Goal: Navigation & Orientation: Find specific page/section

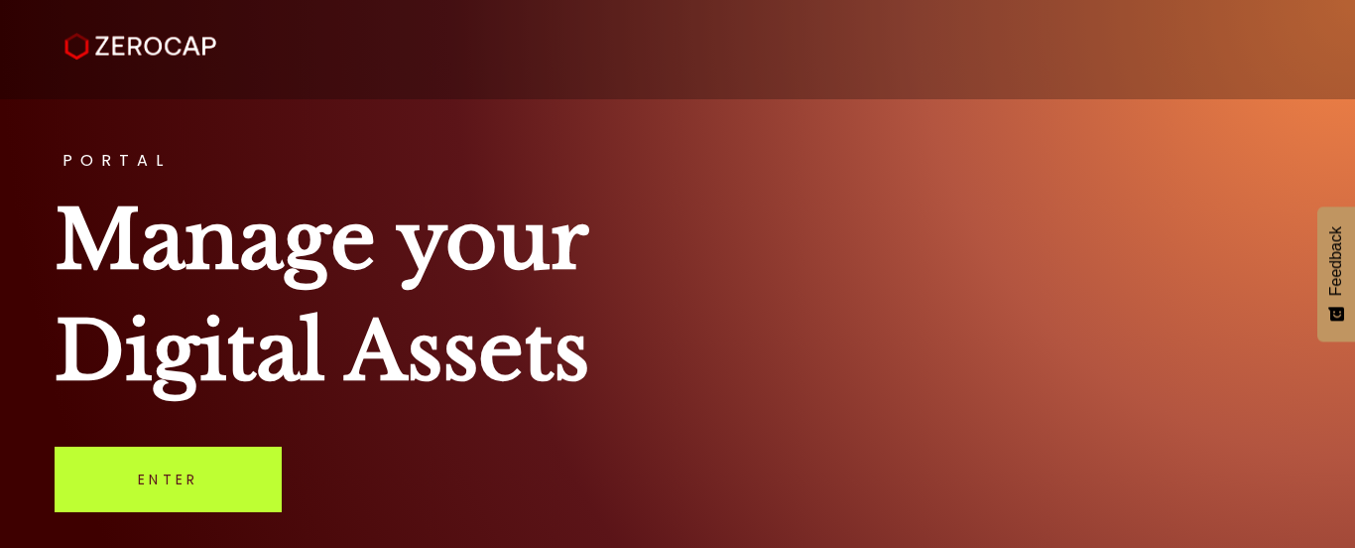
click at [199, 473] on link "Enter" at bounding box center [168, 478] width 227 height 65
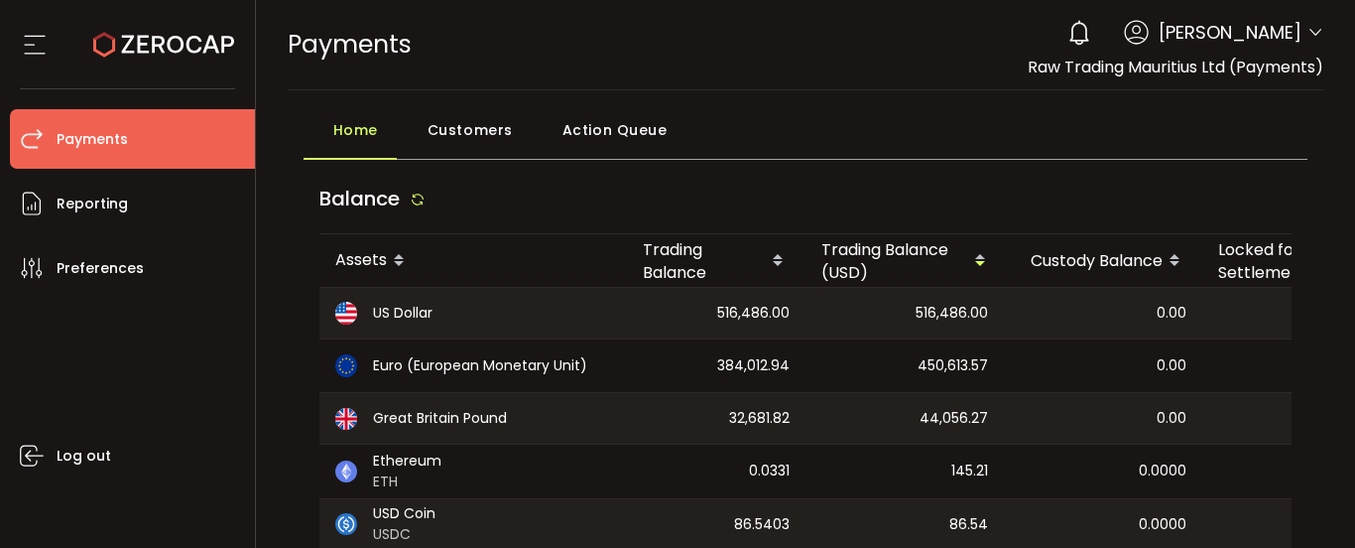
click at [1310, 28] on icon at bounding box center [1316, 33] width 16 height 16
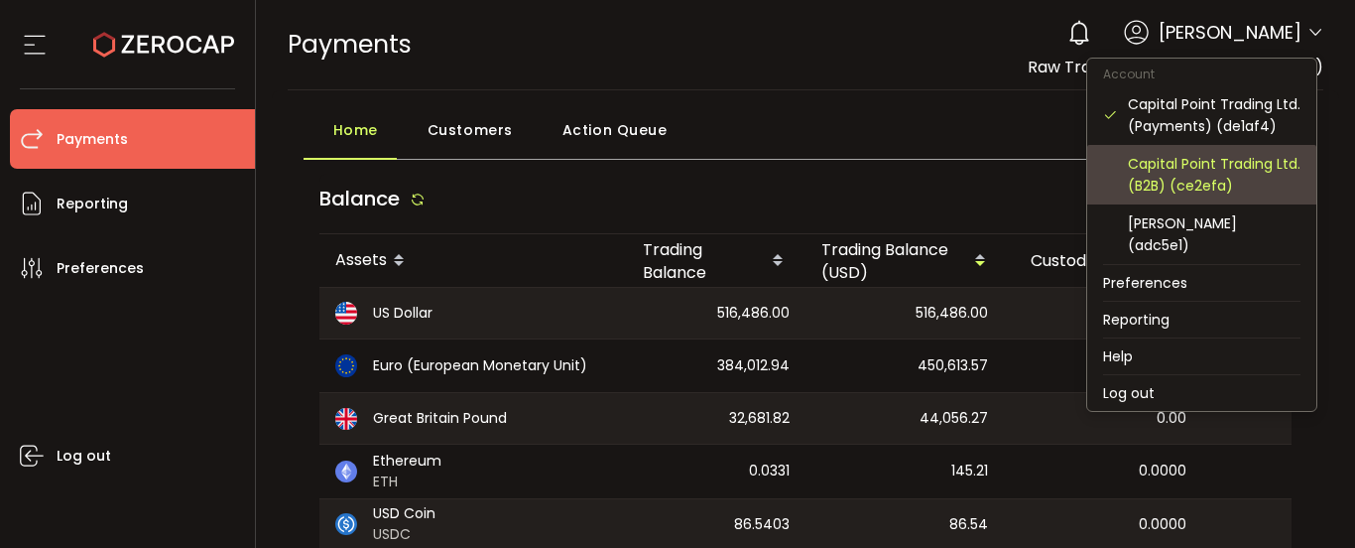
click at [1177, 190] on div "Capital Point Trading Ltd. (B2B) (ce2efa)" at bounding box center [1214, 175] width 173 height 44
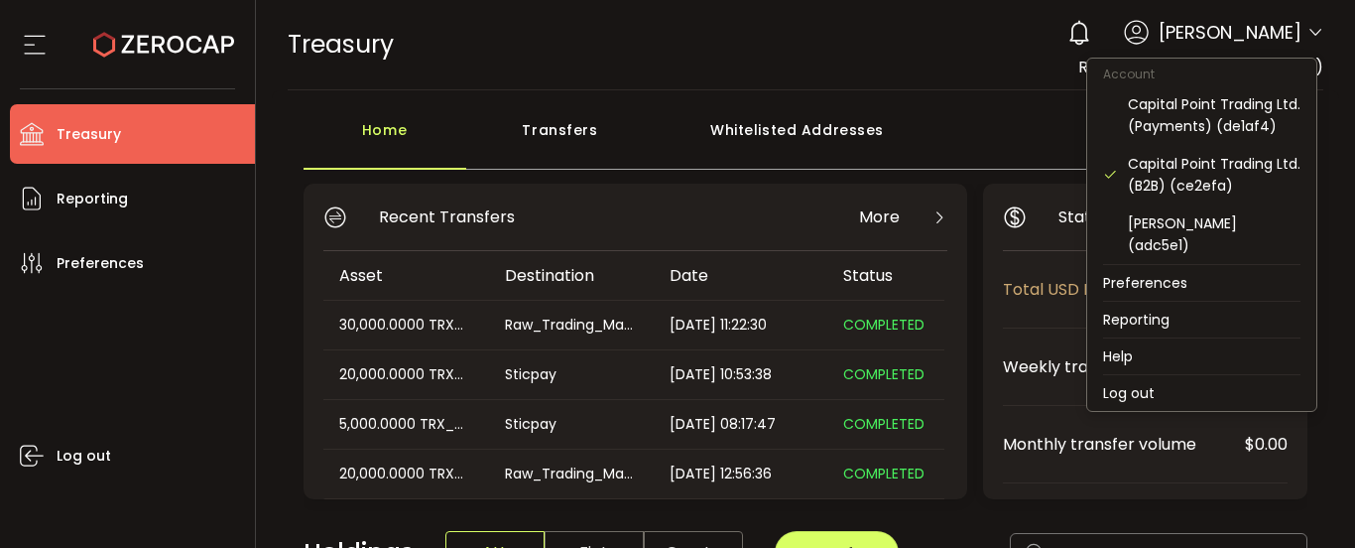
click at [1310, 32] on icon at bounding box center [1316, 33] width 16 height 16
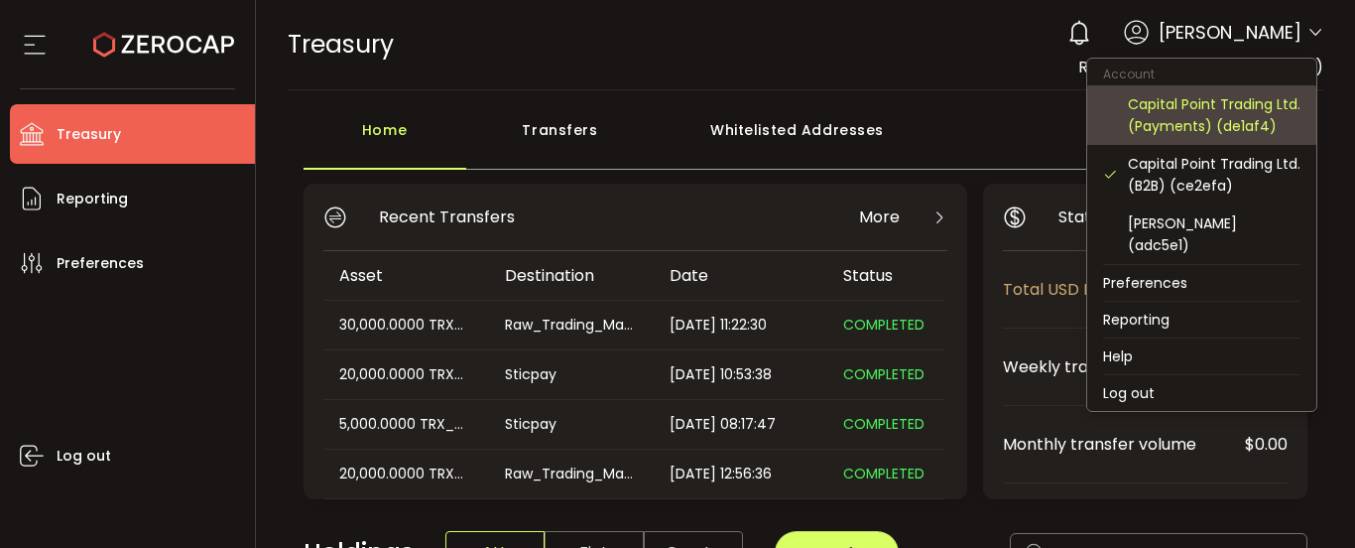
click at [1159, 125] on div "Capital Point Trading Ltd. (Payments) (de1af4)" at bounding box center [1214, 115] width 173 height 44
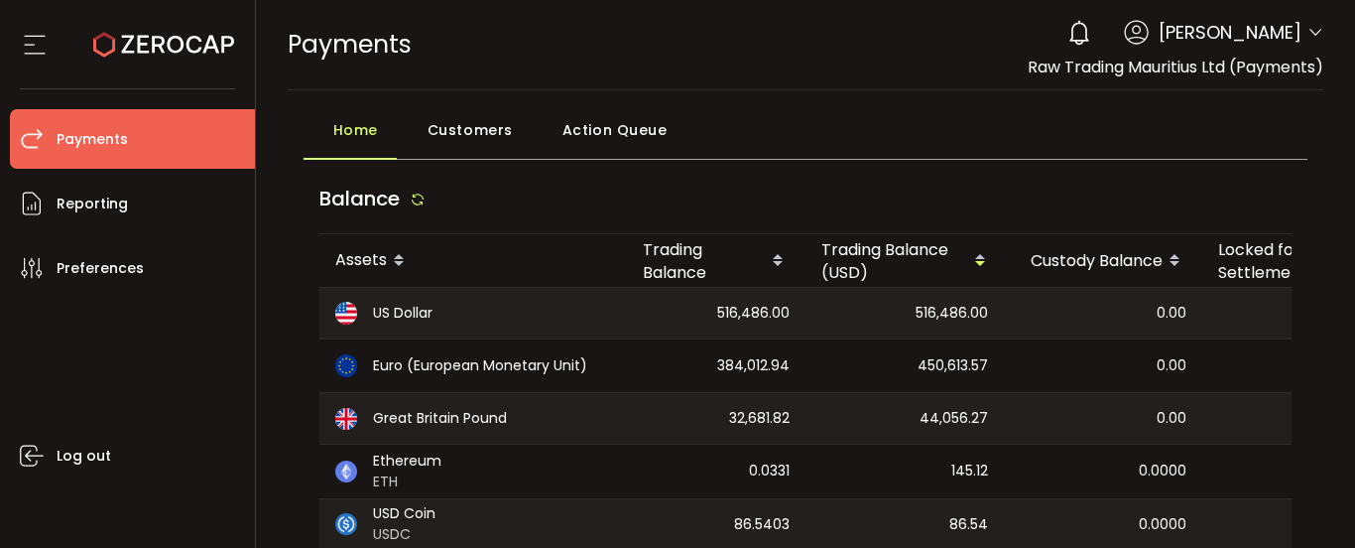
scroll to position [99, 0]
